Goal: Transaction & Acquisition: Book appointment/travel/reservation

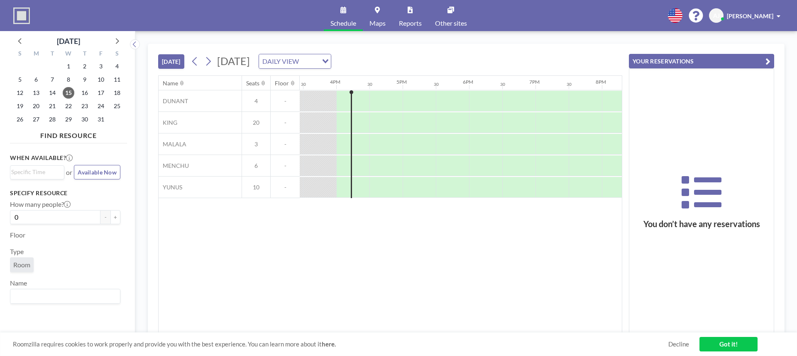
scroll to position [0, 1029]
click at [214, 61] on button at bounding box center [208, 61] width 13 height 13
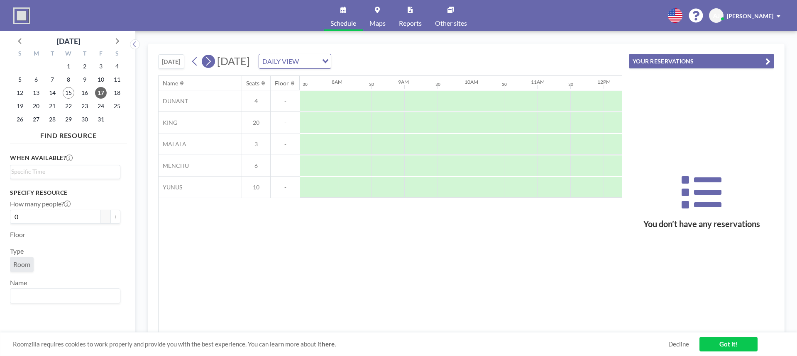
scroll to position [0, 498]
click at [212, 62] on icon at bounding box center [208, 61] width 8 height 12
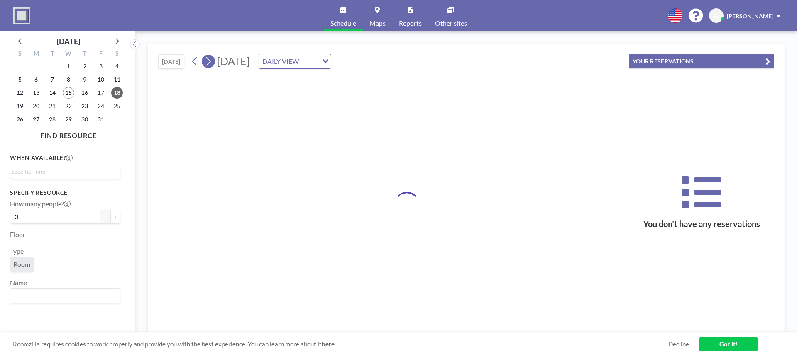
click at [212, 62] on icon at bounding box center [208, 61] width 8 height 12
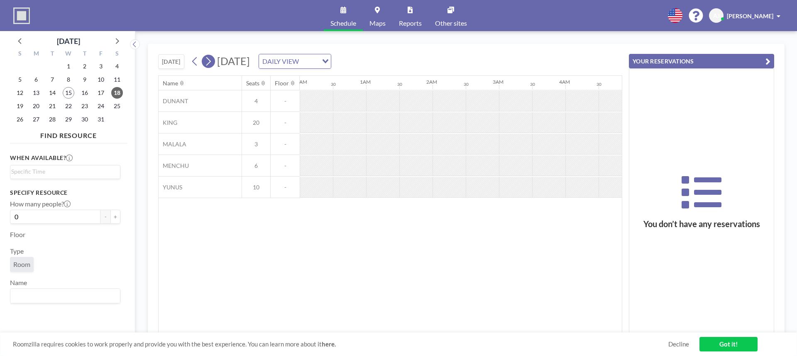
scroll to position [0, 0]
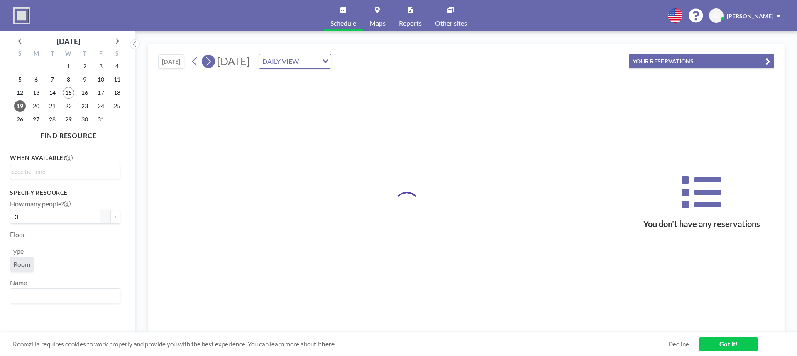
click at [212, 62] on icon at bounding box center [208, 61] width 8 height 12
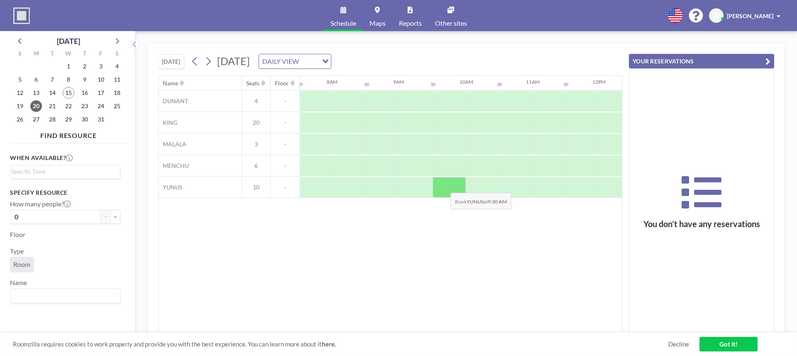
click at [444, 187] on div at bounding box center [448, 187] width 33 height 21
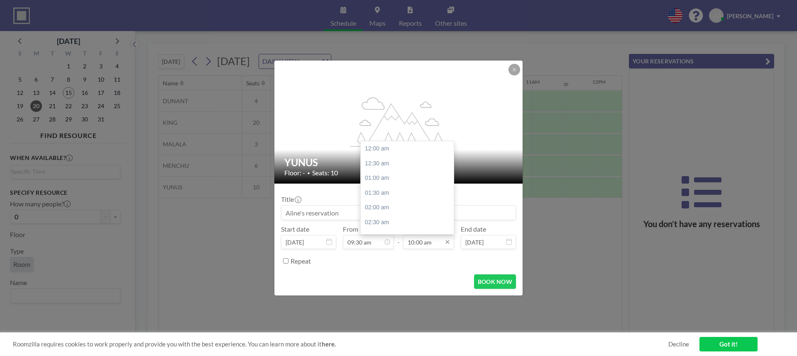
scroll to position [295, 0]
drag, startPoint x: 422, startPoint y: 245, endPoint x: 417, endPoint y: 244, distance: 5.5
click at [417, 244] on input "10:00 am" at bounding box center [428, 242] width 51 height 14
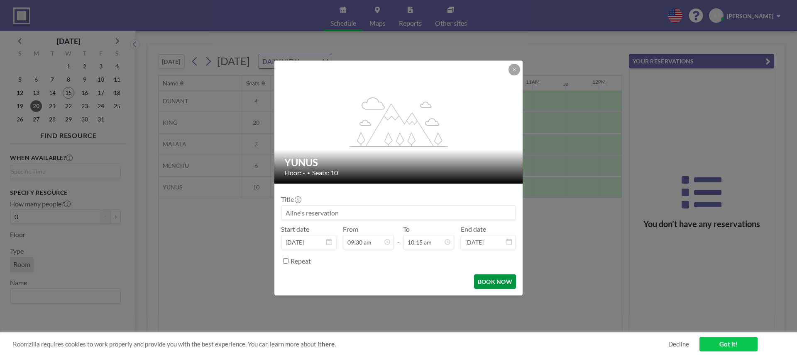
type input "10:15 am"
click at [485, 285] on button "BOOK NOW" at bounding box center [495, 282] width 42 height 15
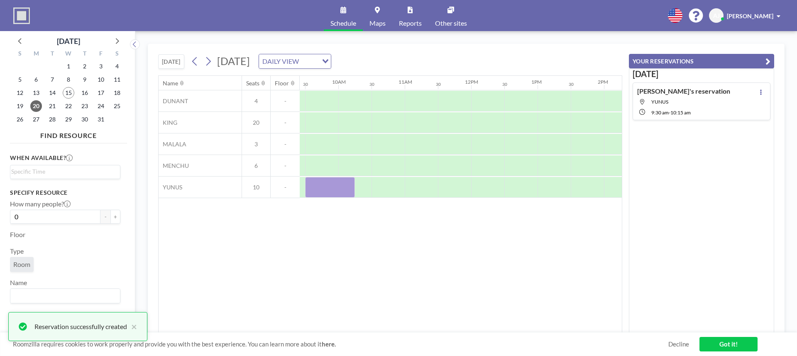
scroll to position [0, 633]
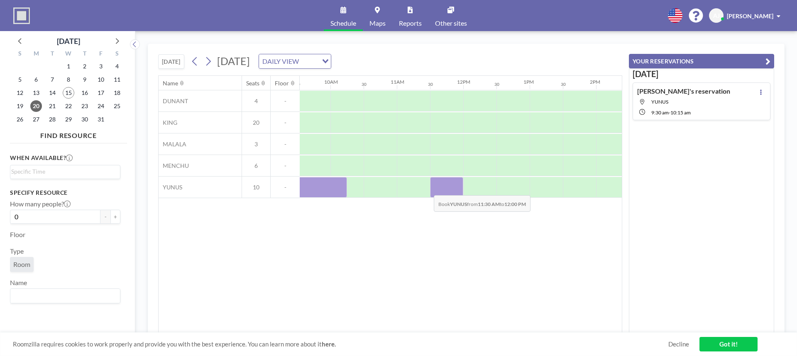
drag, startPoint x: 443, startPoint y: 190, endPoint x: 427, endPoint y: 190, distance: 16.2
click at [427, 190] on div at bounding box center [463, 188] width 1594 height 22
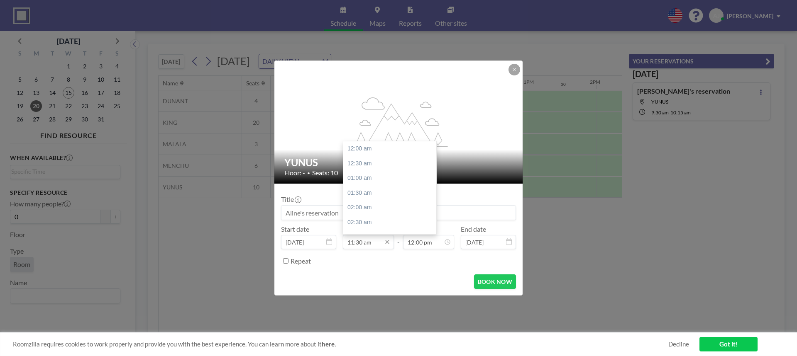
scroll to position [340, 0]
drag, startPoint x: 362, startPoint y: 244, endPoint x: 356, endPoint y: 243, distance: 5.9
click at [356, 243] on input "11:30 am" at bounding box center [368, 242] width 51 height 14
type input "11:15 am"
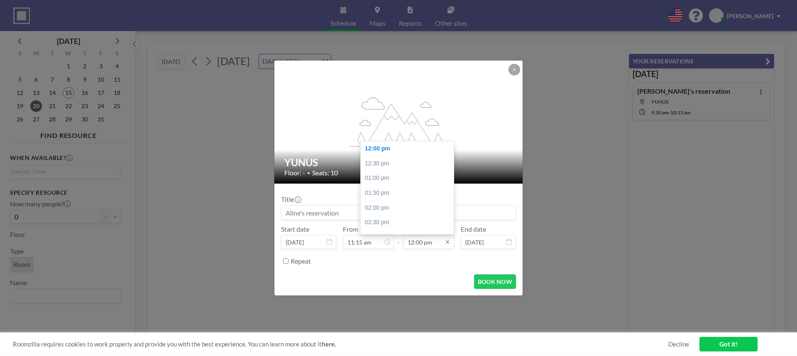
click at [410, 246] on input "12:00 pm" at bounding box center [428, 242] width 51 height 14
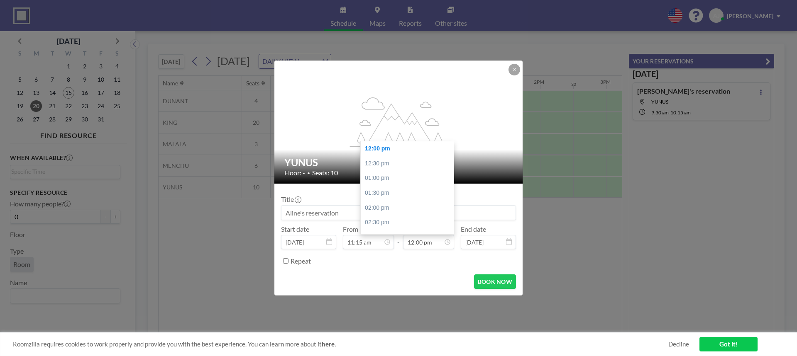
scroll to position [0, 697]
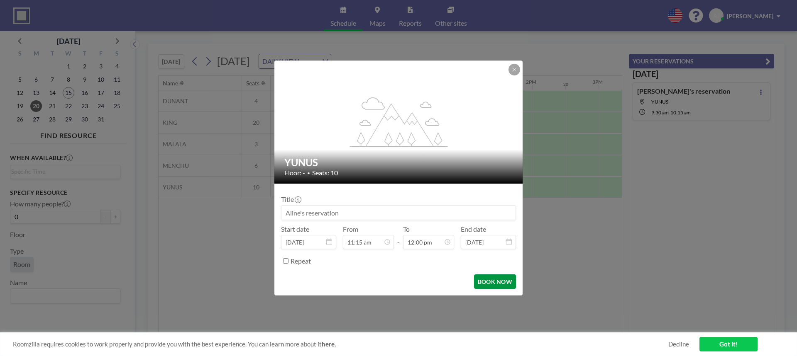
click at [486, 282] on button "BOOK NOW" at bounding box center [495, 282] width 42 height 15
